Goal: Information Seeking & Learning: Learn about a topic

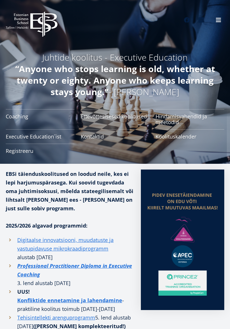
scroll to position [590, 0]
